Goal: Navigation & Orientation: Find specific page/section

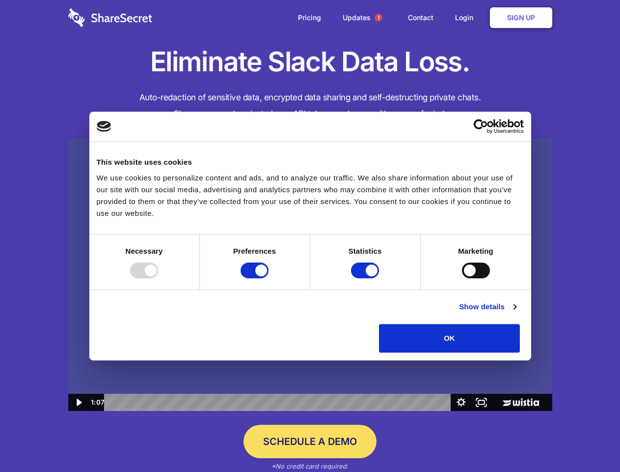
click at [310, 236] on img at bounding box center [310, 275] width 484 height 273
click at [158, 278] on div at bounding box center [144, 270] width 28 height 16
click at [269, 278] on input "Preferences" at bounding box center [255, 270] width 28 height 16
checkbox input "false"
click at [366, 278] on input "Statistics" at bounding box center [365, 270] width 28 height 16
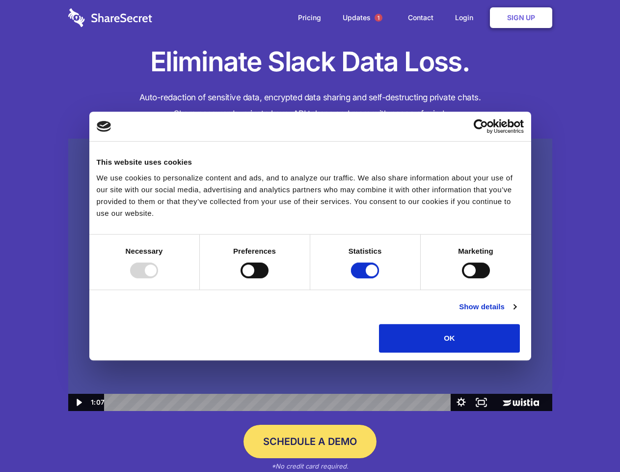
checkbox input "false"
click at [462, 278] on input "Marketing" at bounding box center [476, 270] width 28 height 16
checkbox input "true"
click at [516, 312] on link "Show details" at bounding box center [487, 307] width 57 height 12
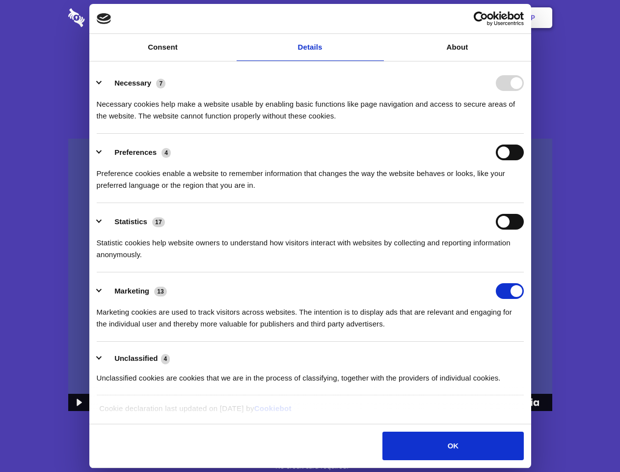
click at [524, 134] on li "Necessary 7 Necessary cookies help make a website usable by enabling basic func…" at bounding box center [310, 98] width 427 height 69
click at [378, 18] on span "1" at bounding box center [379, 18] width 8 height 8
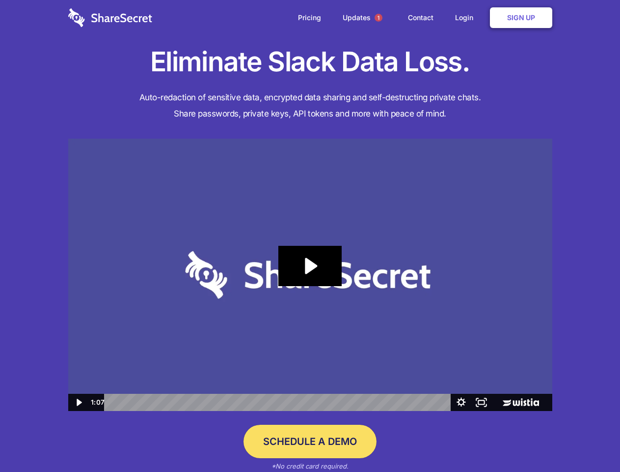
click at [310, 275] on icon "Play Video: Sharesecret Slack Extension" at bounding box center [310, 266] width 63 height 40
